Goal: Complete application form

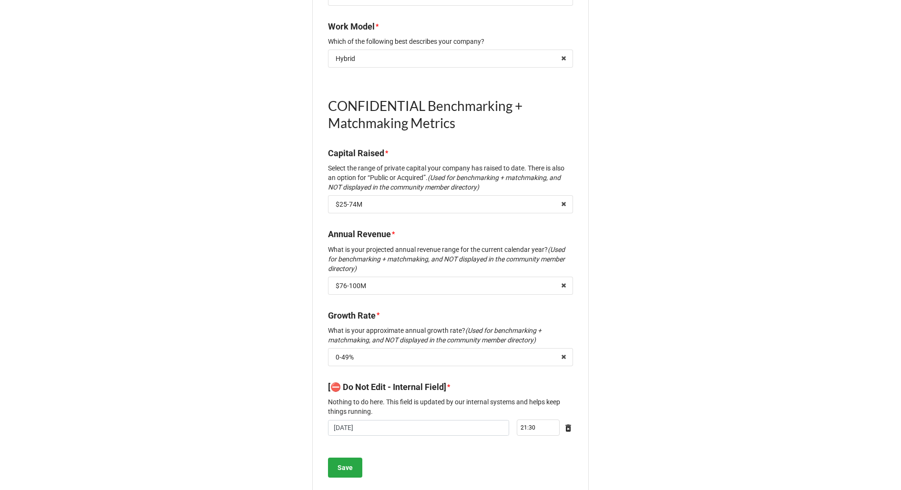
scroll to position [1043, 0]
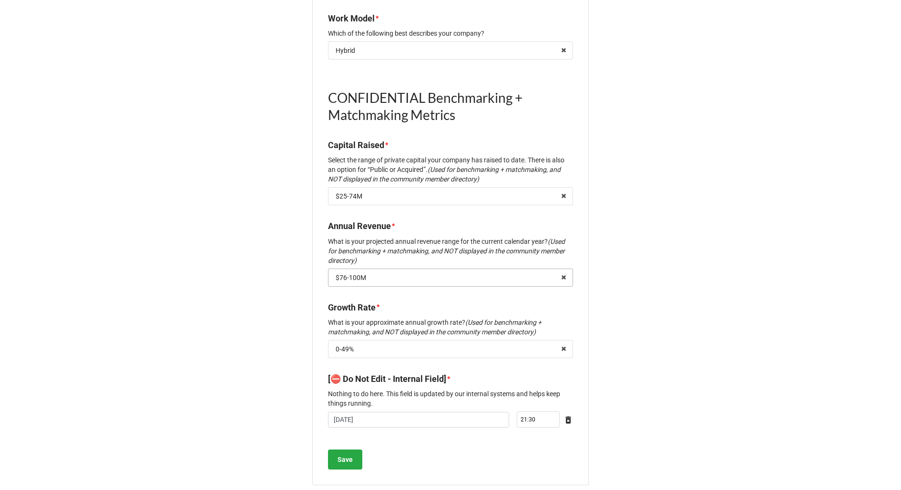
click at [385, 269] on input "text" at bounding box center [451, 277] width 244 height 17
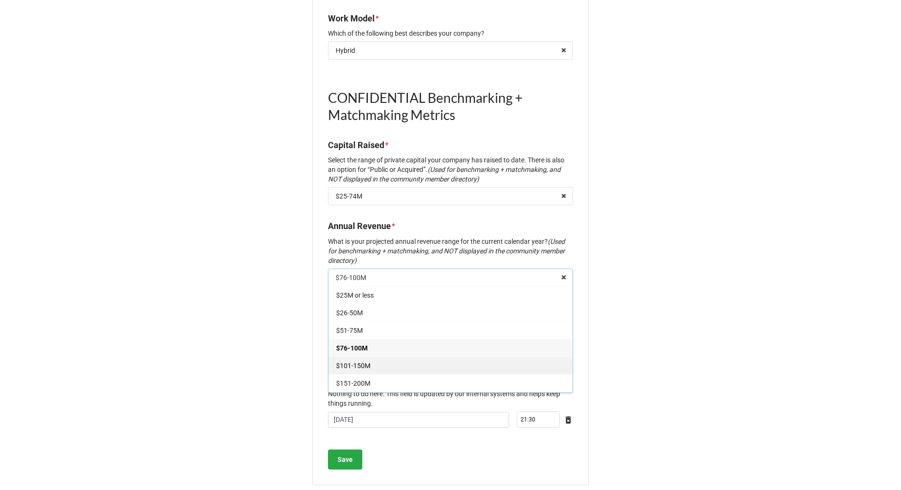
click at [366, 362] on span "$101-150M" at bounding box center [353, 366] width 34 height 8
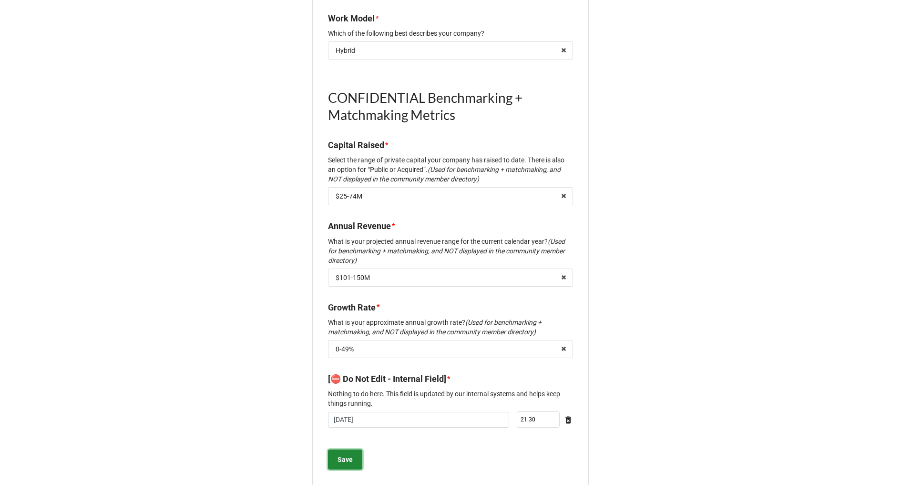
click at [339, 455] on b "Save" at bounding box center [344, 460] width 15 height 10
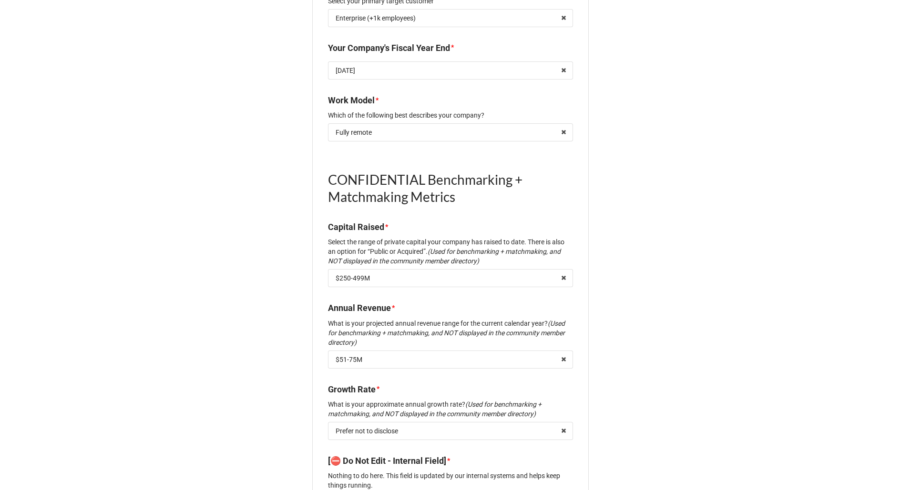
scroll to position [1043, 0]
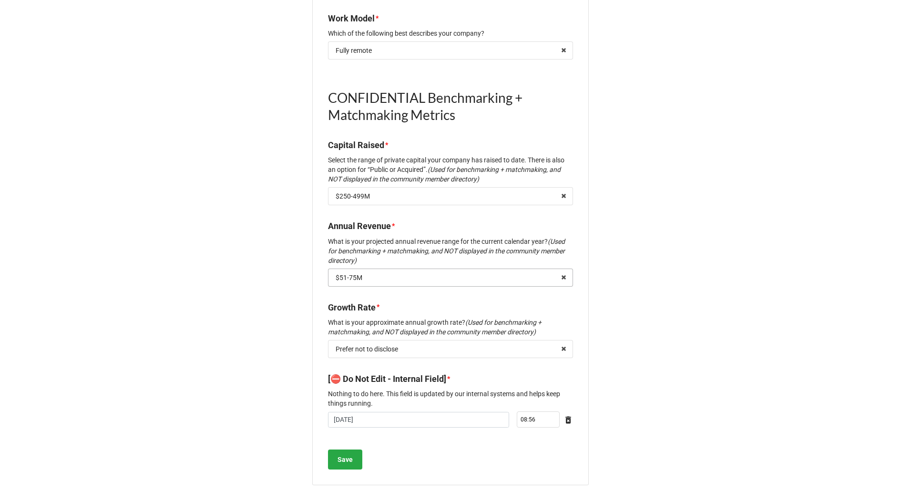
click at [401, 272] on input "text" at bounding box center [451, 277] width 244 height 17
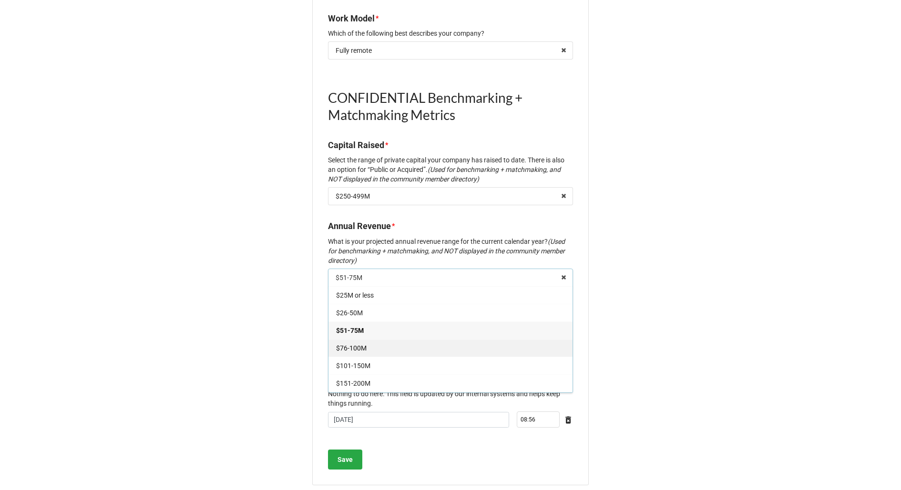
click at [374, 339] on div "$76-100M" at bounding box center [450, 348] width 244 height 18
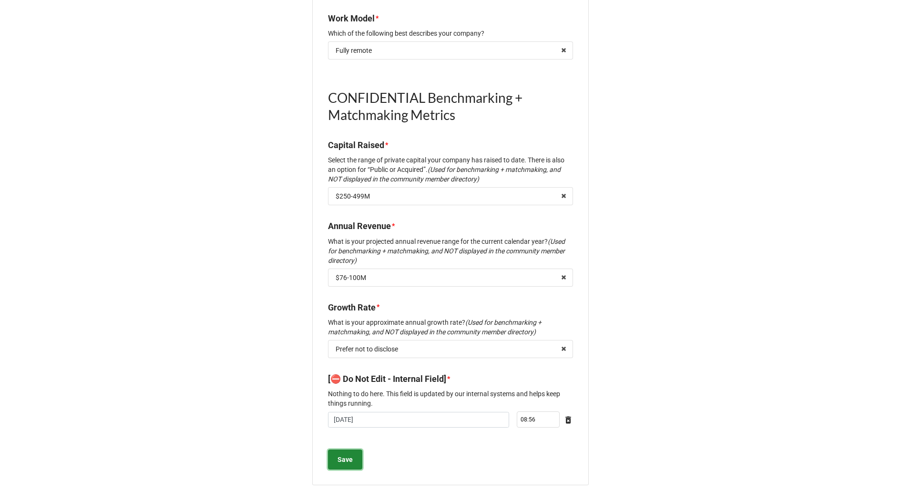
click at [352, 450] on button "Save" at bounding box center [345, 460] width 34 height 20
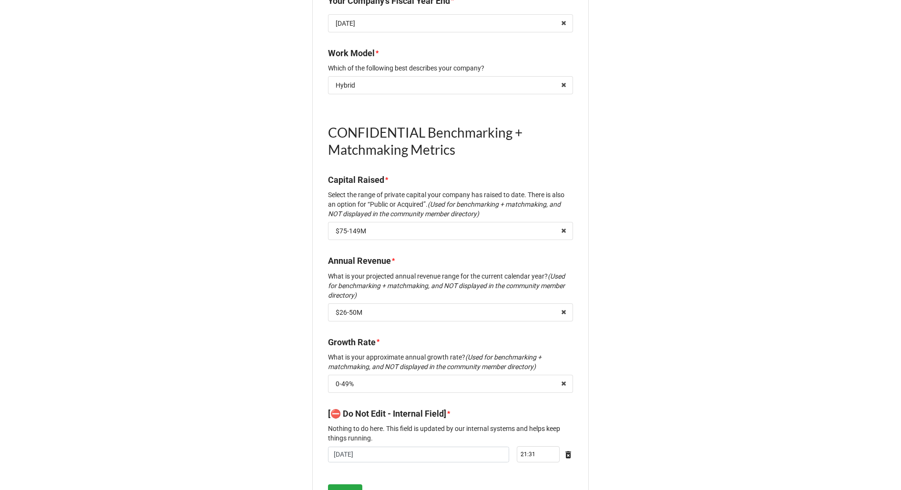
scroll to position [1043, 0]
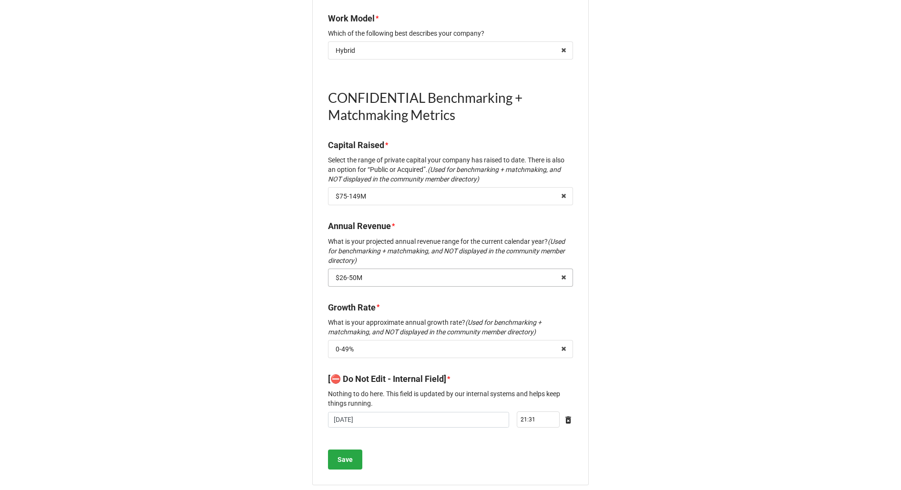
click at [398, 269] on input "text" at bounding box center [451, 277] width 244 height 17
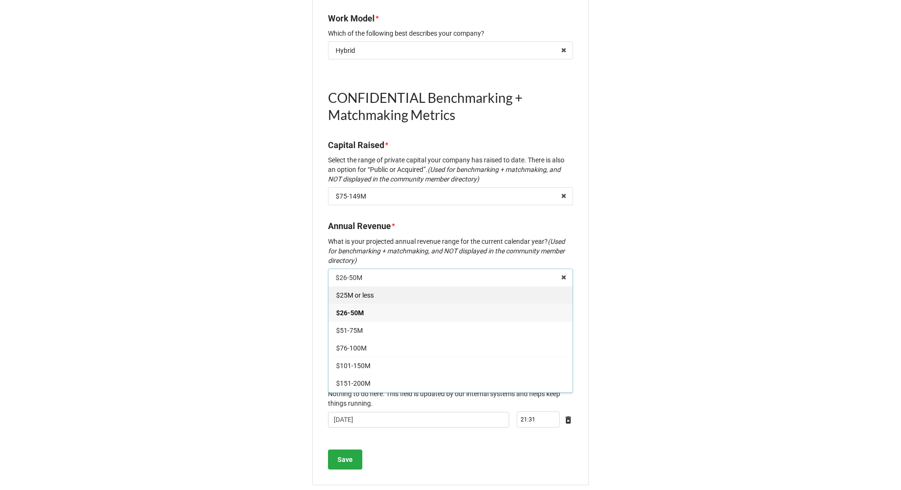
click at [385, 286] on div "$25M or less" at bounding box center [450, 295] width 244 height 18
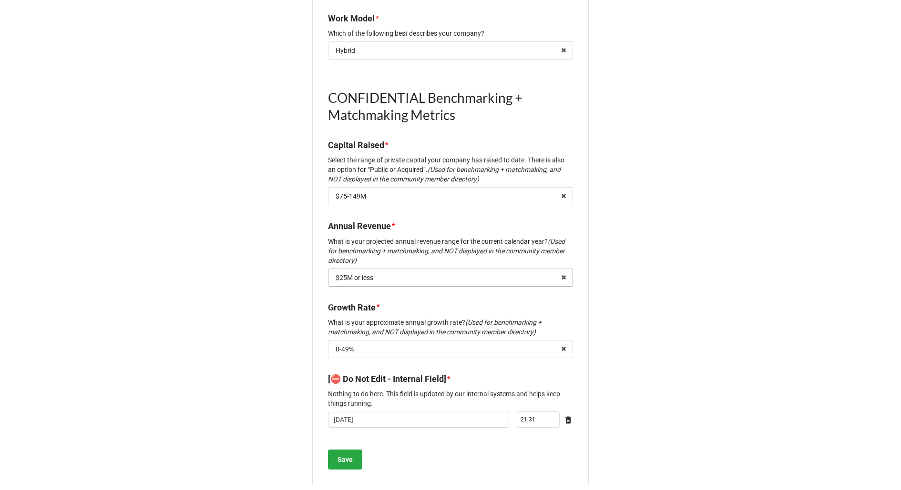
click at [363, 274] on div "$25M or less" at bounding box center [354, 277] width 38 height 7
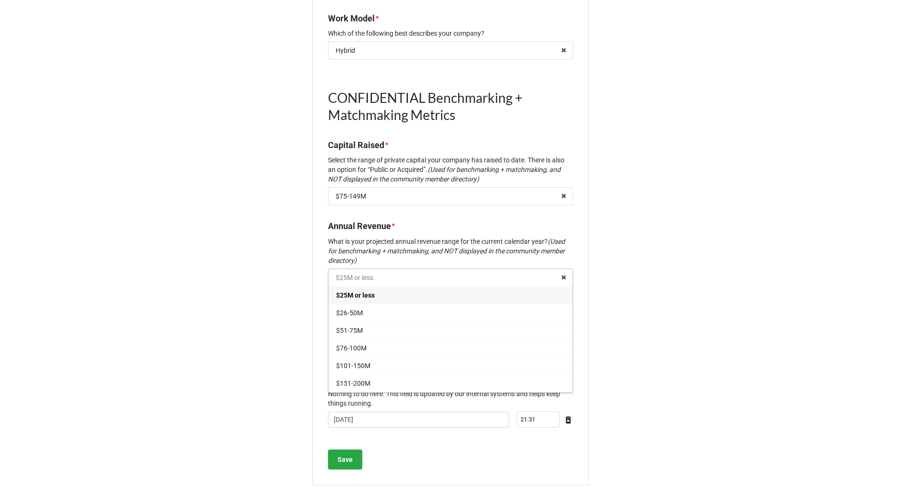
click at [363, 269] on input "text" at bounding box center [451, 277] width 244 height 17
click at [347, 455] on b "Save" at bounding box center [344, 460] width 15 height 10
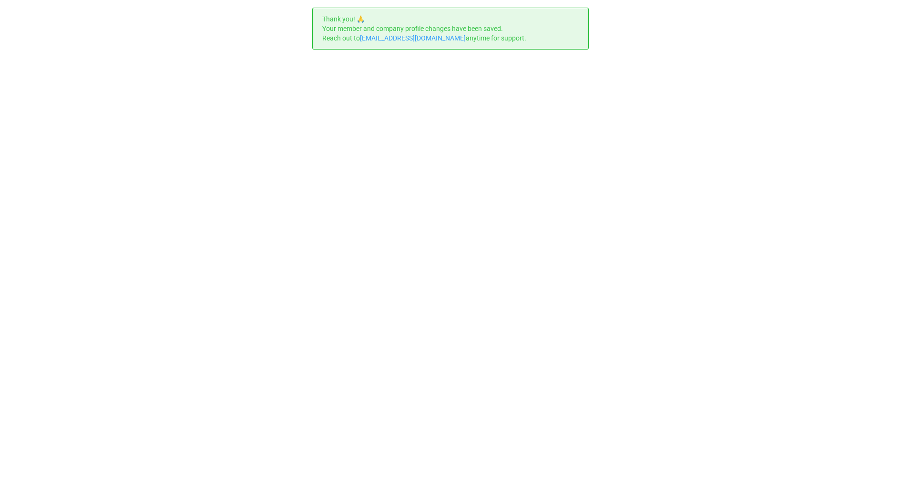
scroll to position [0, 0]
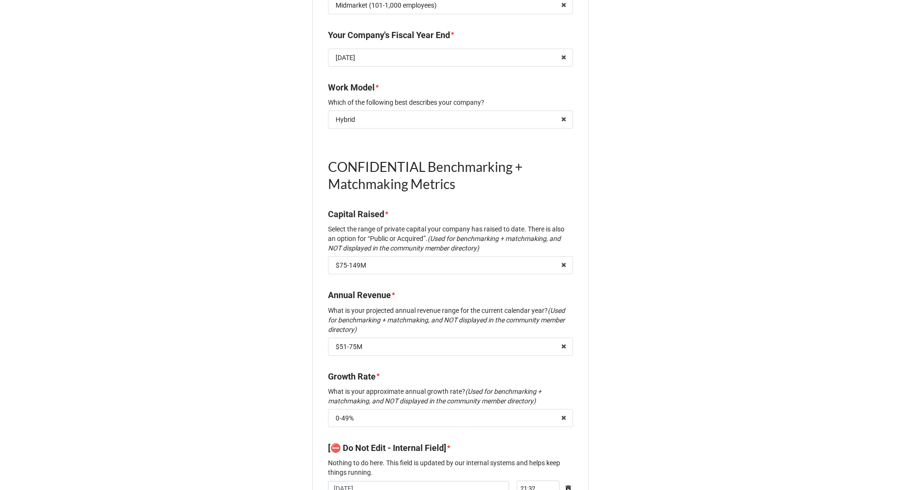
scroll to position [1043, 0]
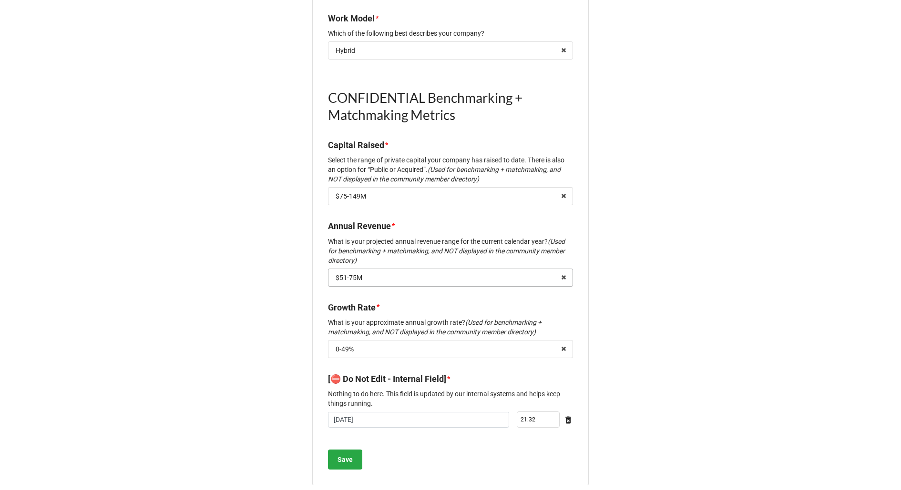
click at [402, 269] on input "text" at bounding box center [451, 277] width 244 height 17
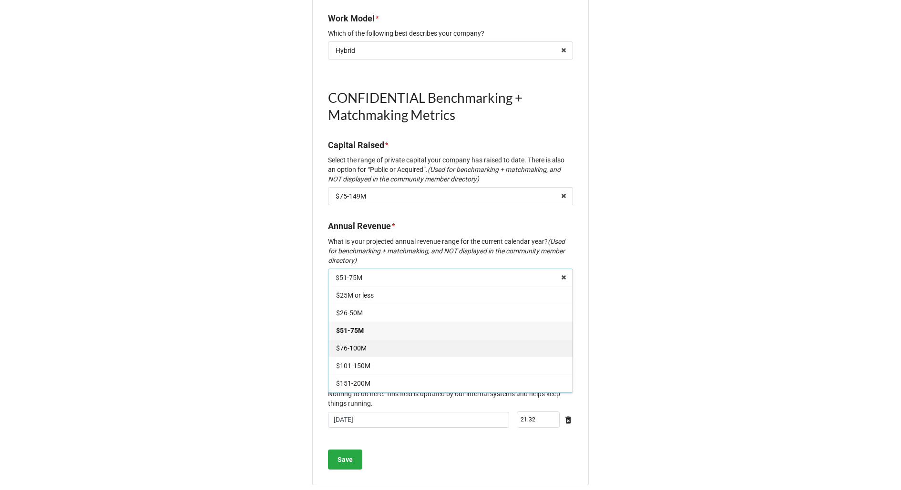
click at [373, 339] on div "$76-100M" at bounding box center [450, 348] width 244 height 18
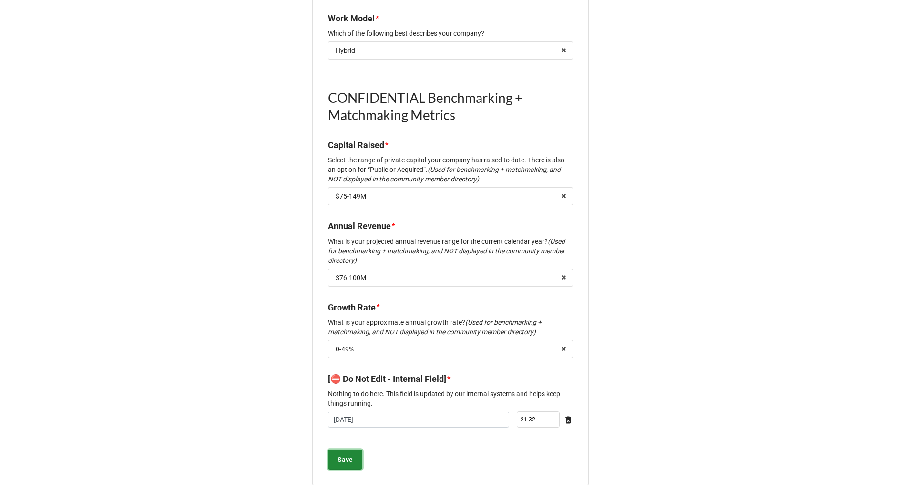
click at [339, 455] on b "Save" at bounding box center [344, 460] width 15 height 10
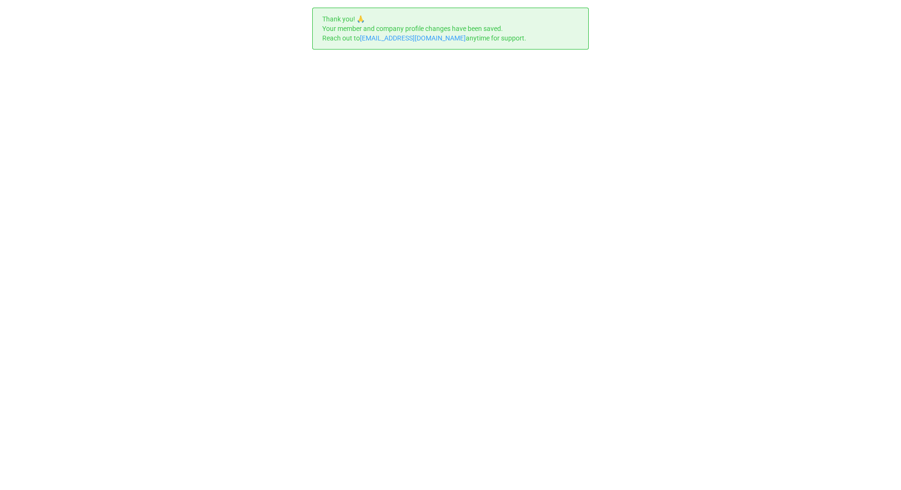
scroll to position [0, 0]
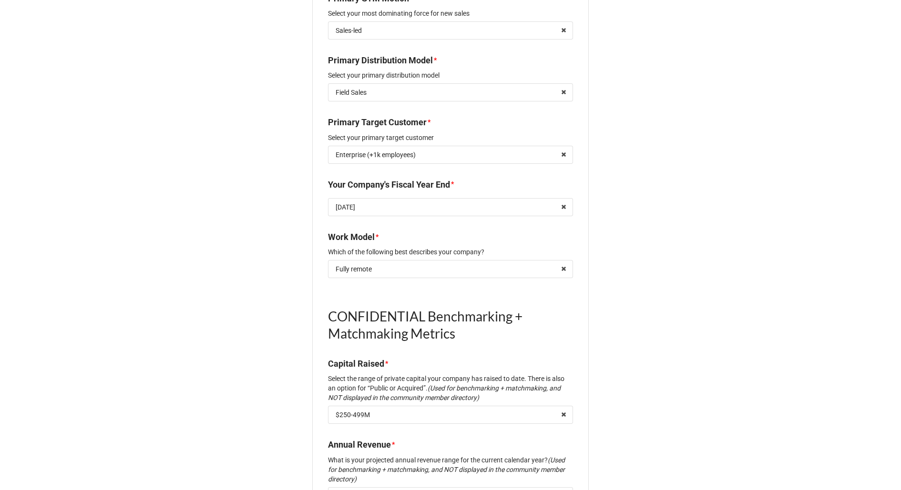
scroll to position [1043, 0]
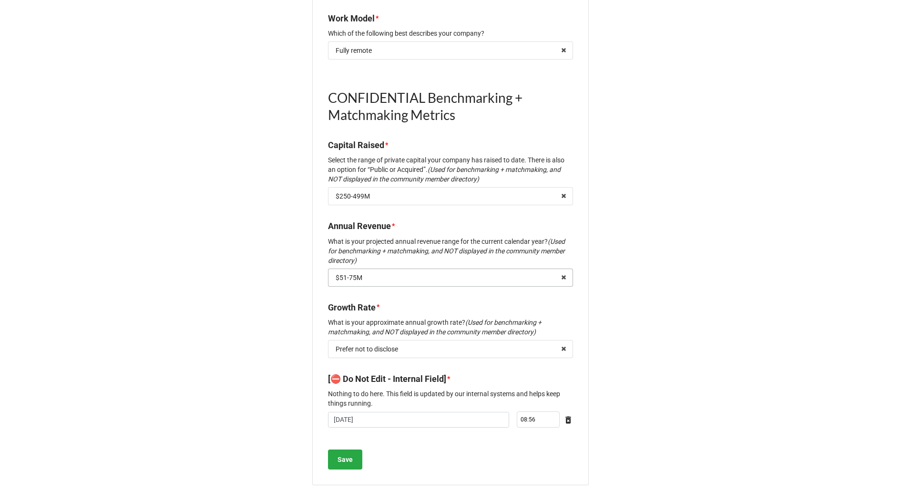
click at [400, 269] on input "text" at bounding box center [451, 277] width 244 height 17
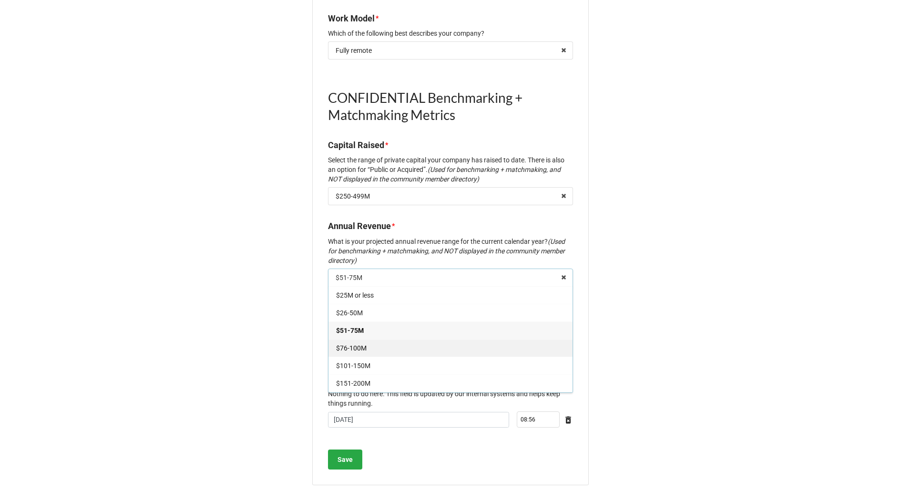
click at [379, 339] on div "$76-100M" at bounding box center [450, 348] width 244 height 18
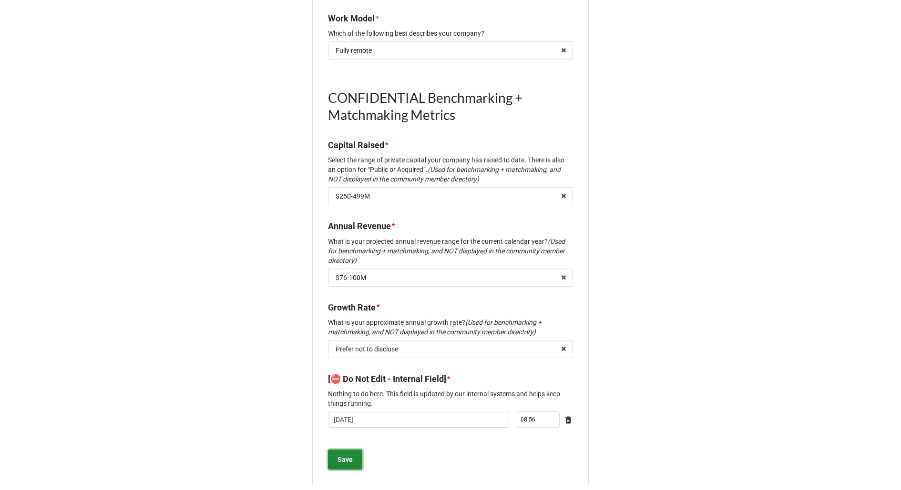
click at [339, 456] on button "Save" at bounding box center [345, 460] width 34 height 20
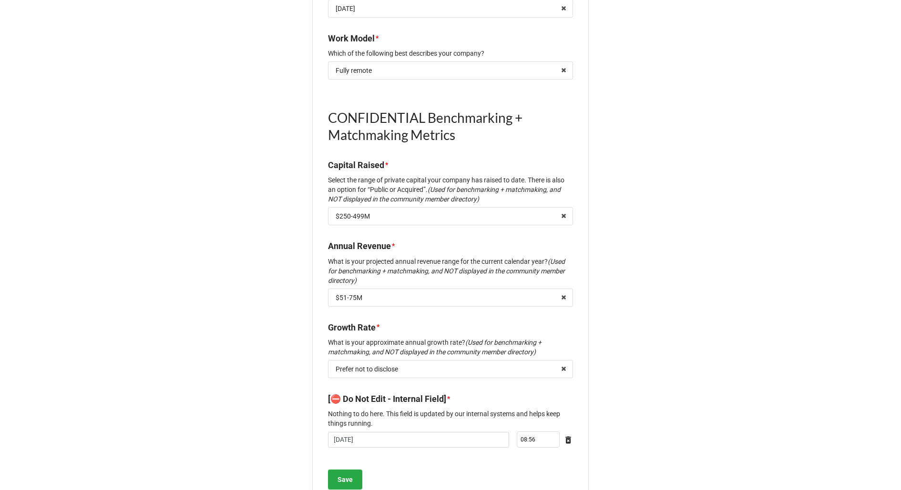
scroll to position [1043, 0]
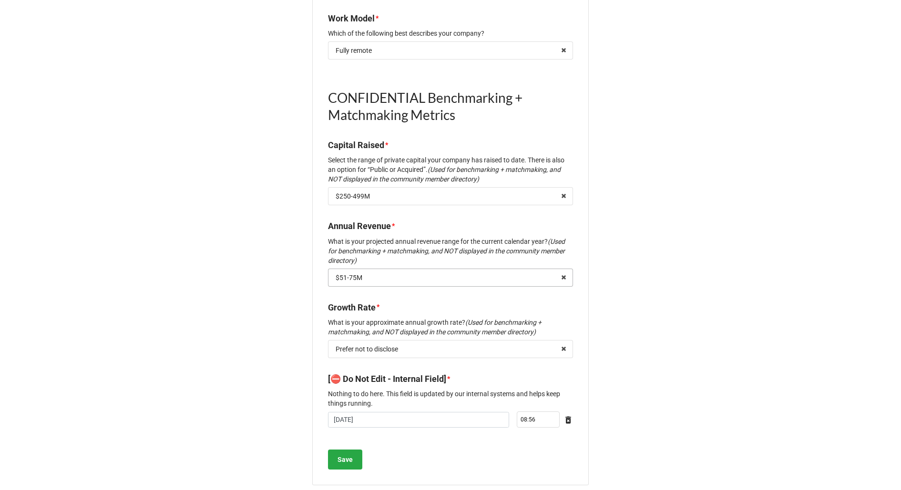
click at [422, 271] on input "text" at bounding box center [451, 277] width 244 height 17
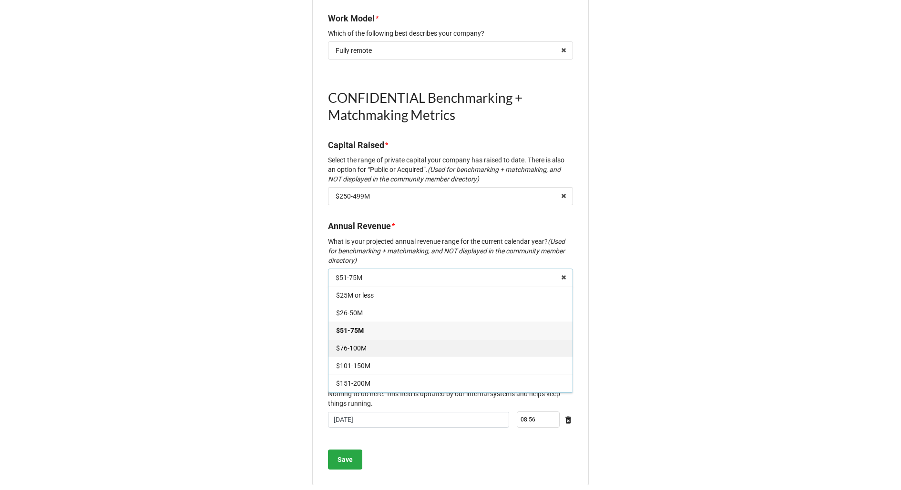
click at [385, 339] on div "$76-100M" at bounding box center [450, 348] width 244 height 18
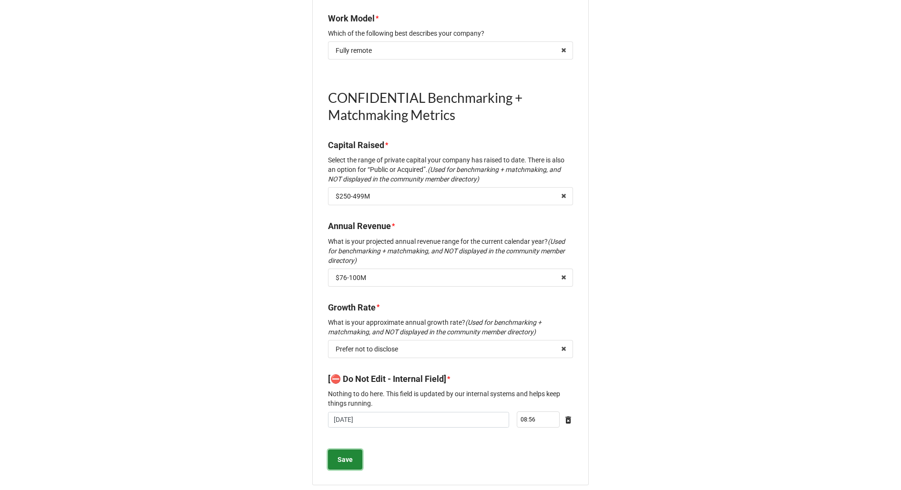
click at [337, 455] on b "Save" at bounding box center [344, 460] width 15 height 10
